Goal: Transaction & Acquisition: Purchase product/service

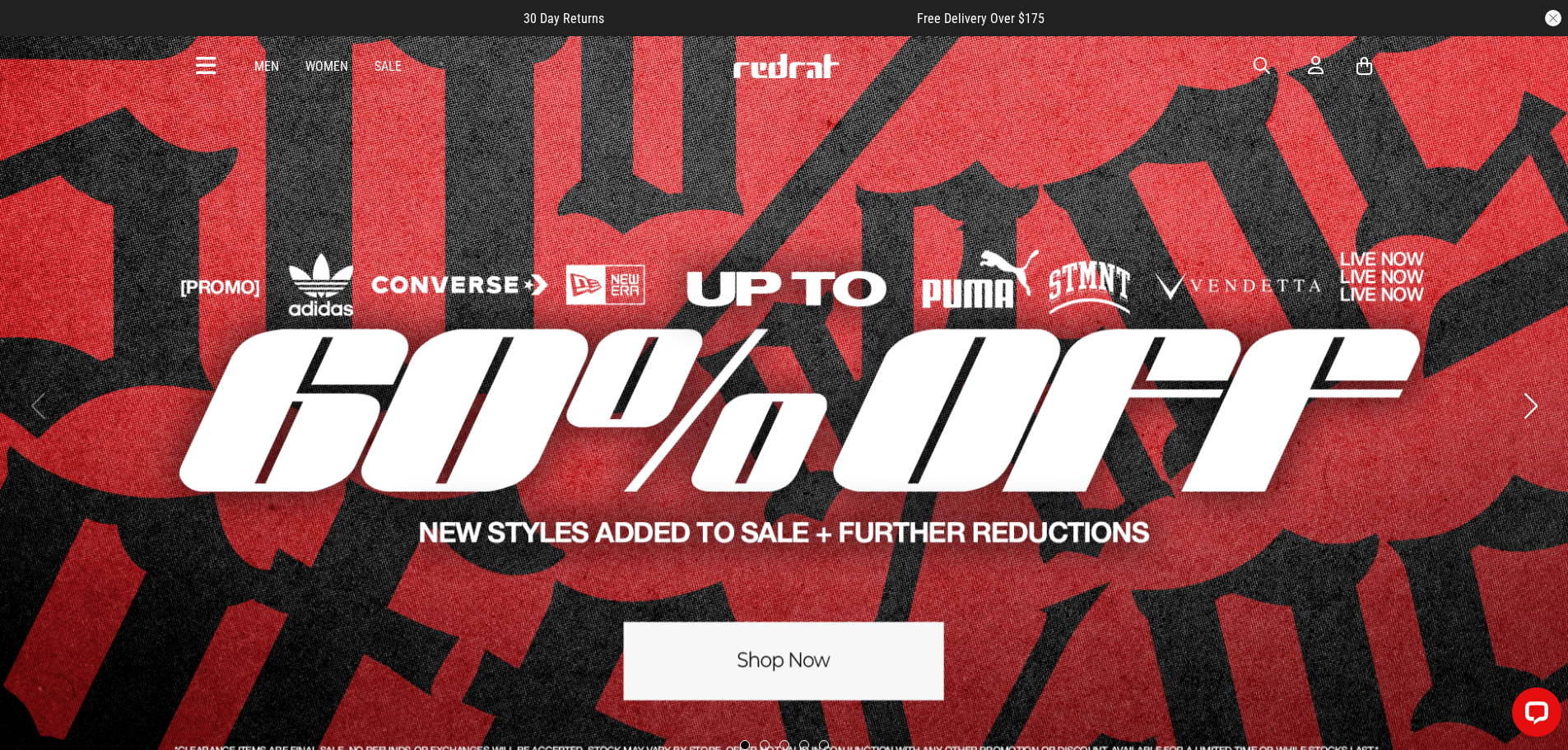
click at [325, 72] on link "Women" at bounding box center [326, 66] width 43 height 16
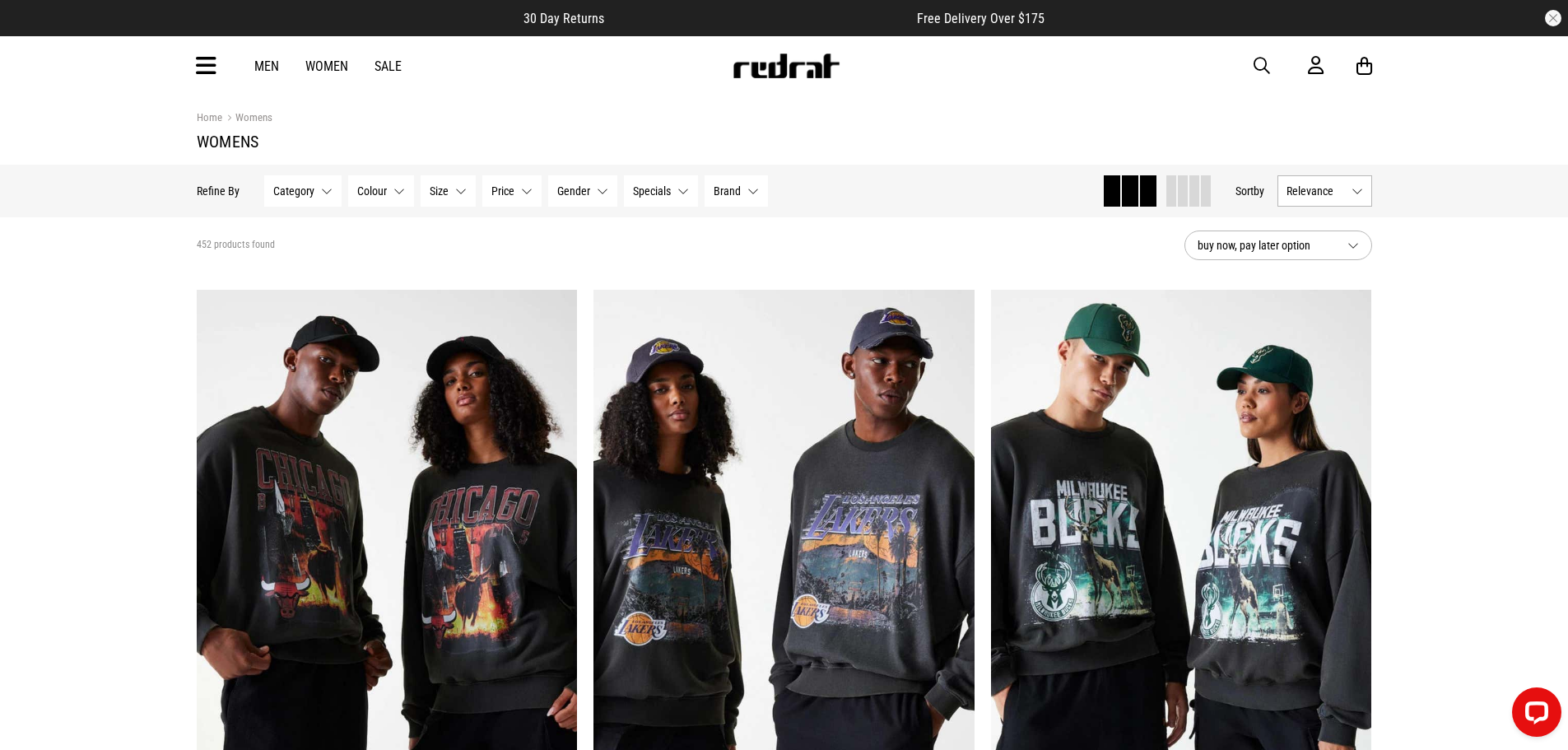
click at [1259, 64] on span "button" at bounding box center [1262, 66] width 17 height 20
type input "******"
click at [958, 51] on button "submit" at bounding box center [972, 66] width 28 height 28
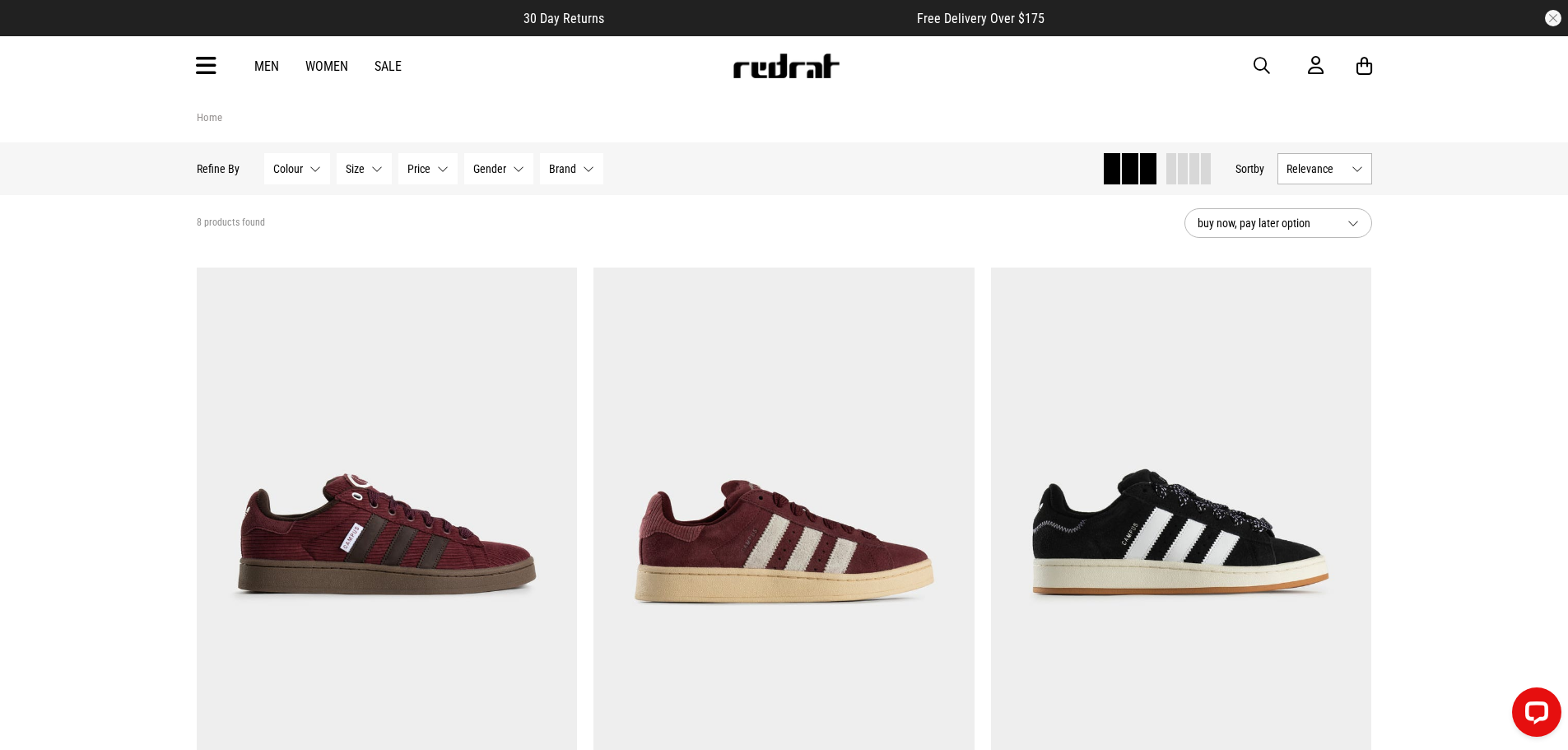
click at [365, 168] on button "Size None selected" at bounding box center [365, 168] width 55 height 31
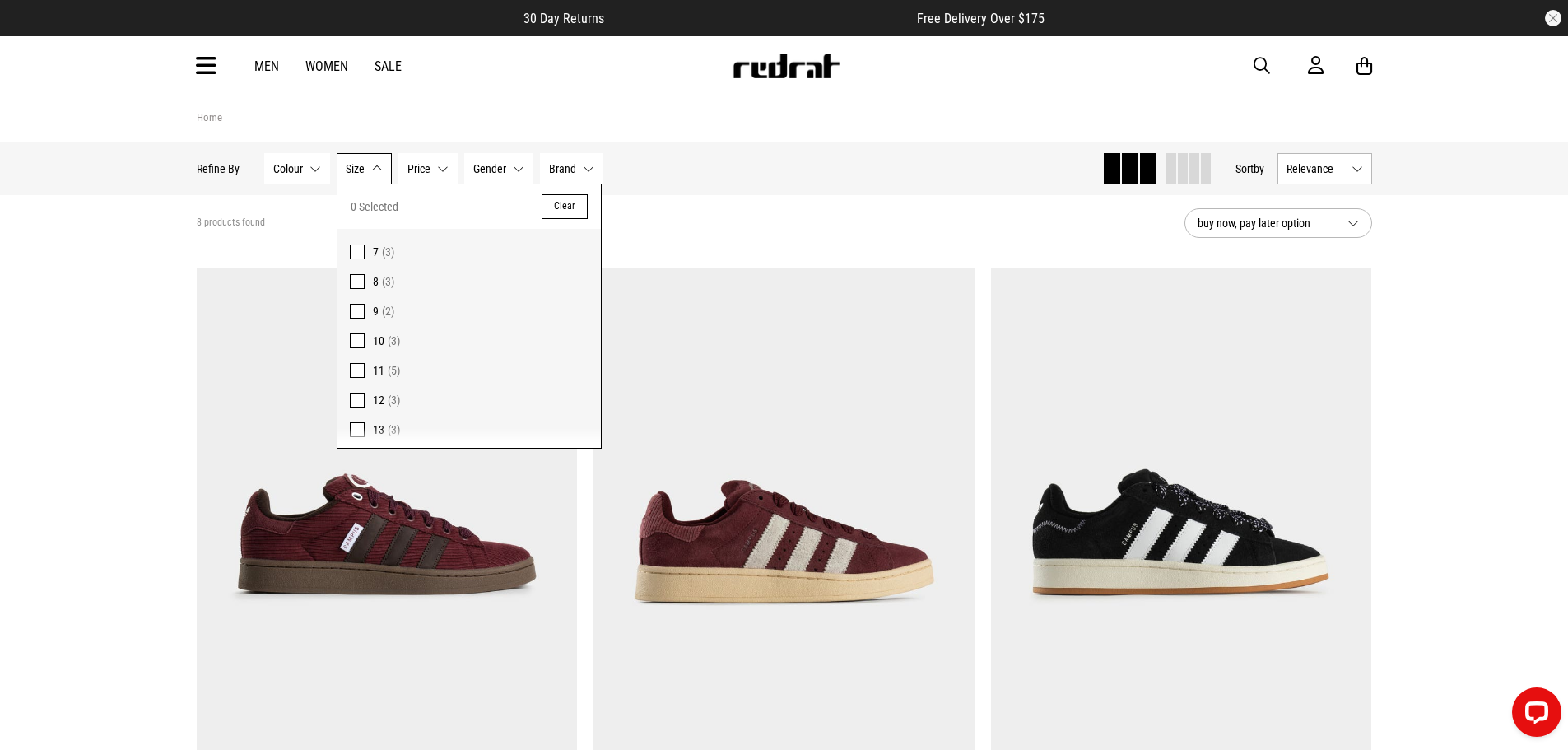
click at [491, 171] on span "Gender" at bounding box center [490, 168] width 33 height 13
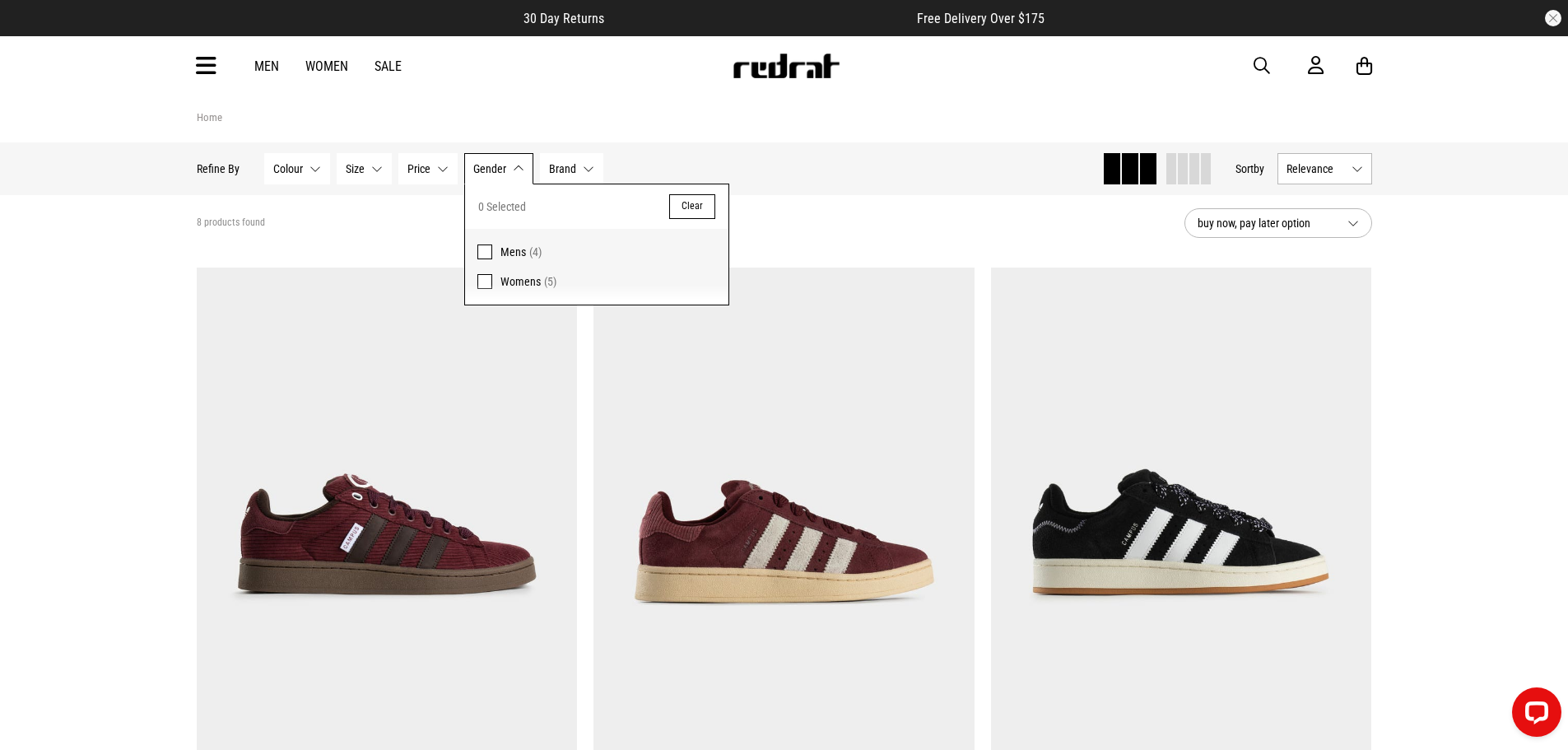
click at [482, 281] on span at bounding box center [484, 281] width 15 height 15
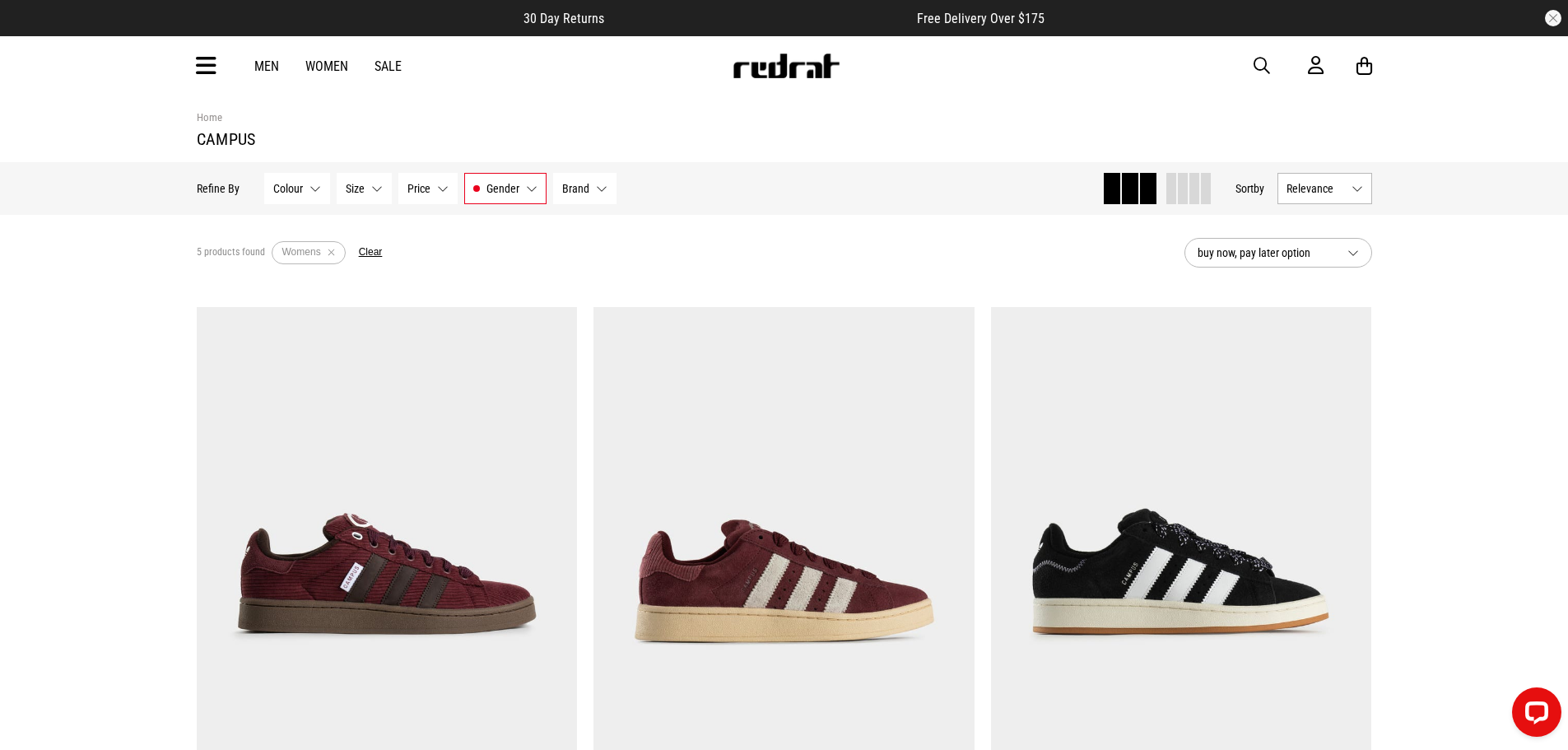
click at [487, 193] on span "Gender" at bounding box center [503, 188] width 33 height 13
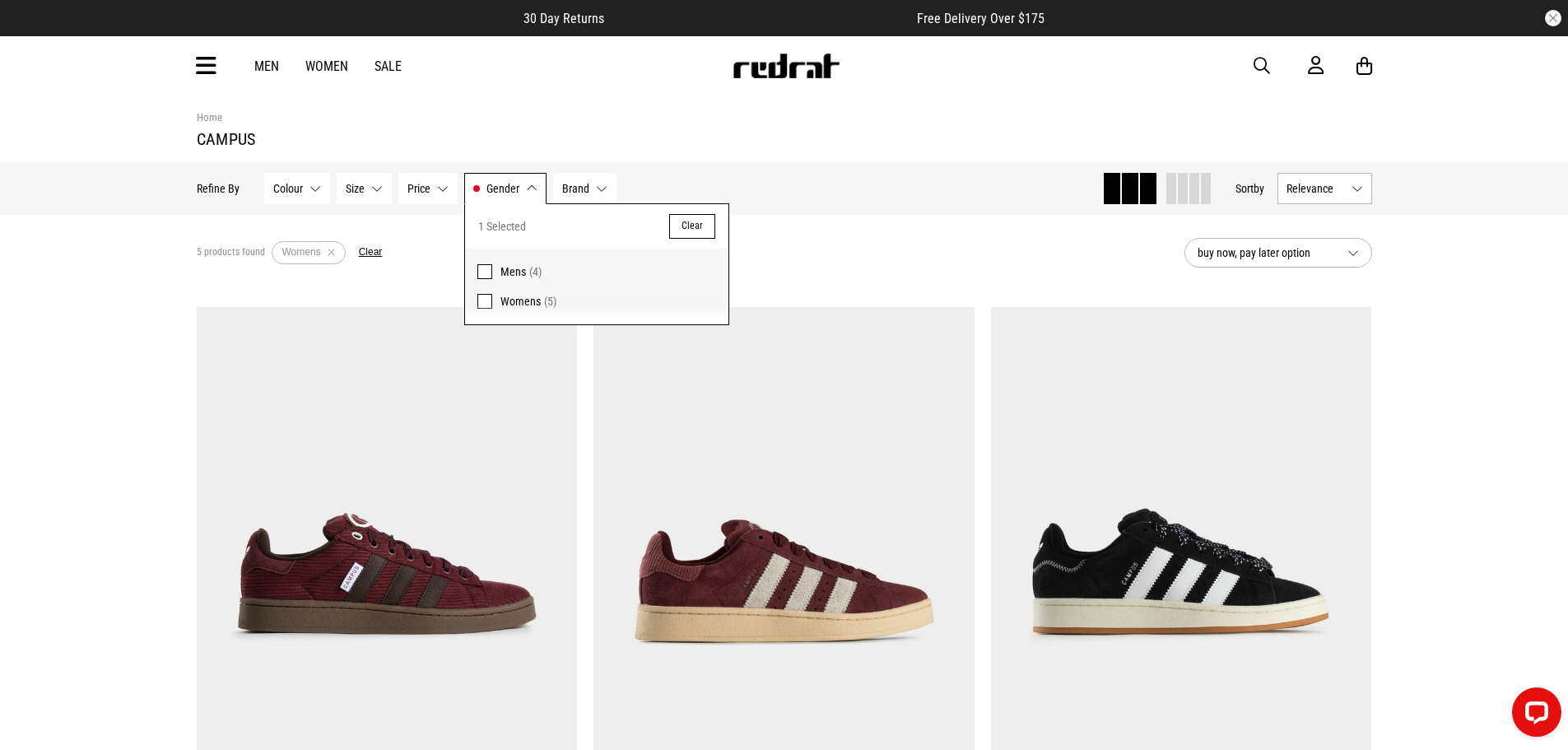
click at [512, 306] on span "Womens" at bounding box center [520, 301] width 40 height 13
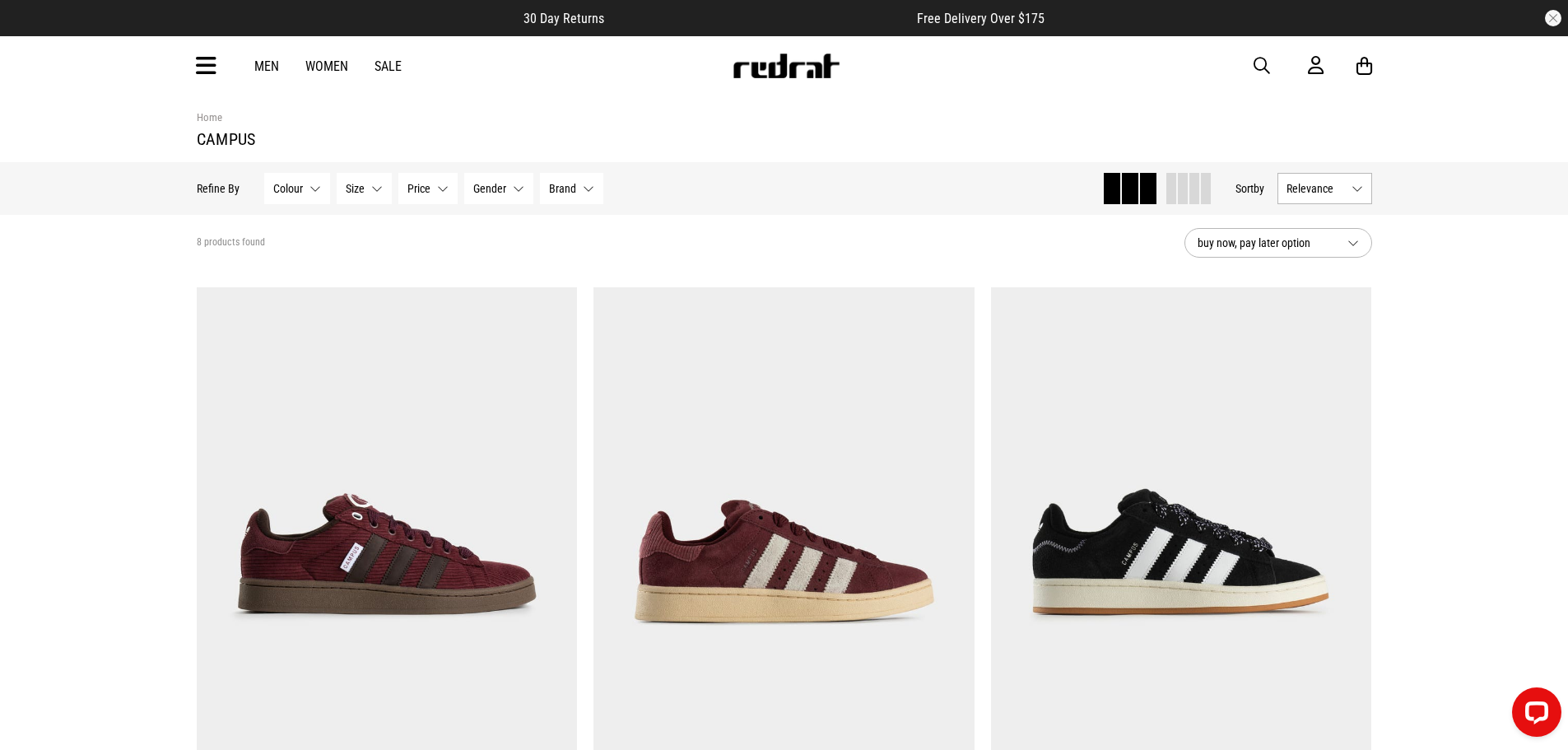
click at [389, 66] on link "Sale" at bounding box center [388, 66] width 27 height 16
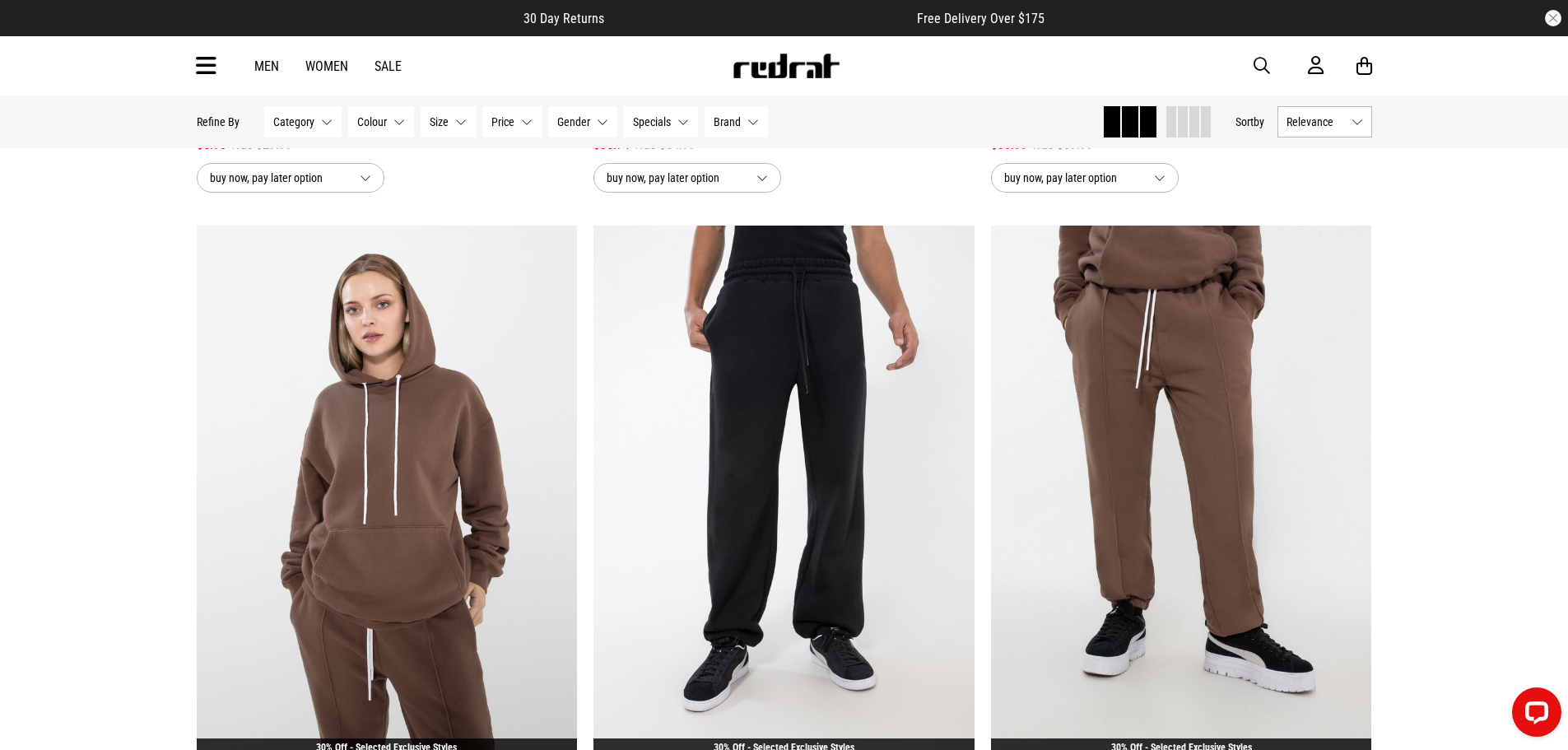
scroll to position [5523, 0]
